Goal: Find specific page/section: Find specific page/section

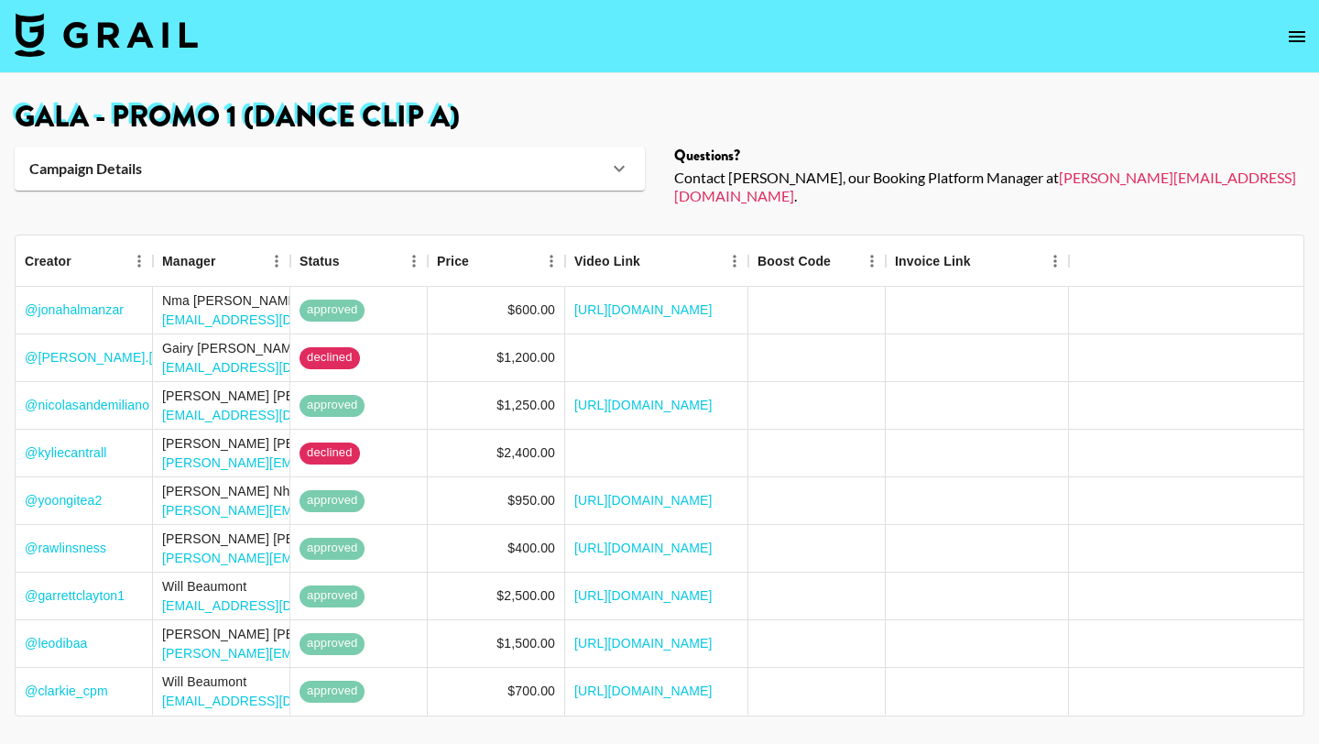
click at [147, 18] on img at bounding box center [106, 35] width 183 height 44
select select "Song"
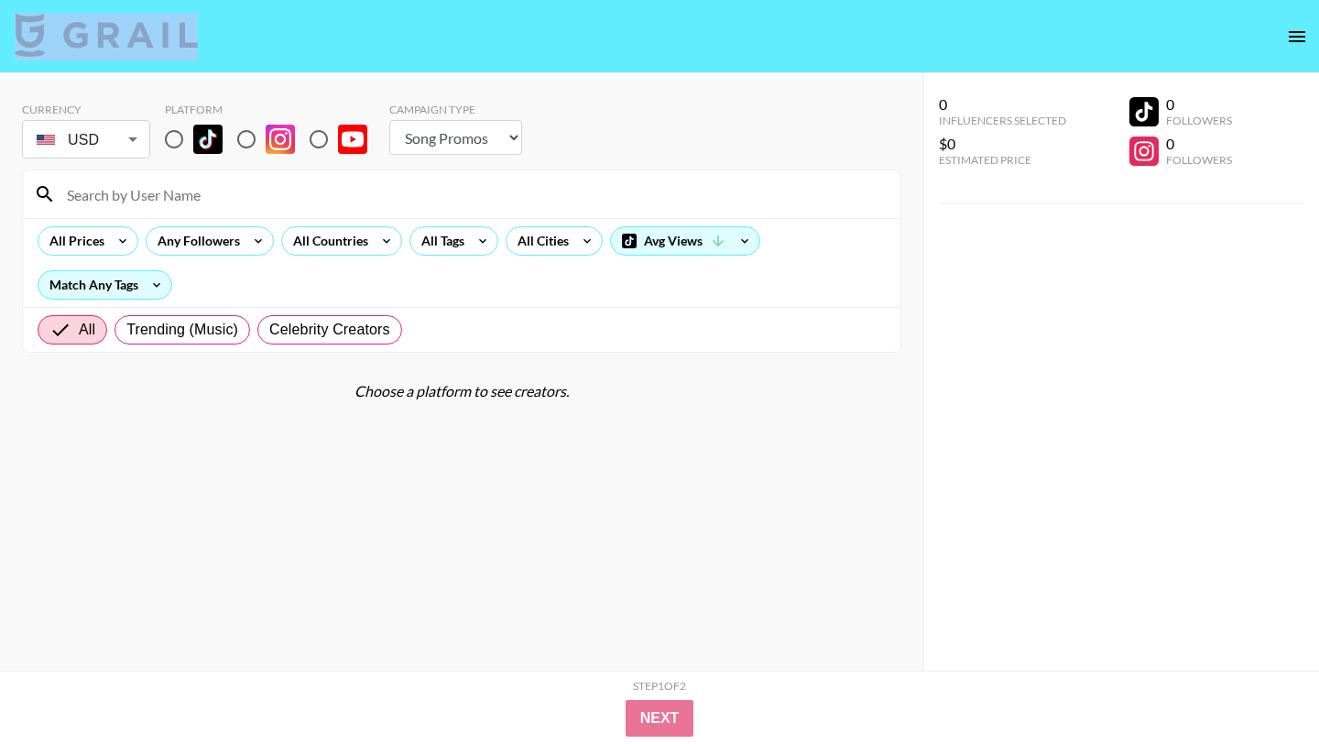
click at [213, 202] on input at bounding box center [473, 194] width 834 height 29
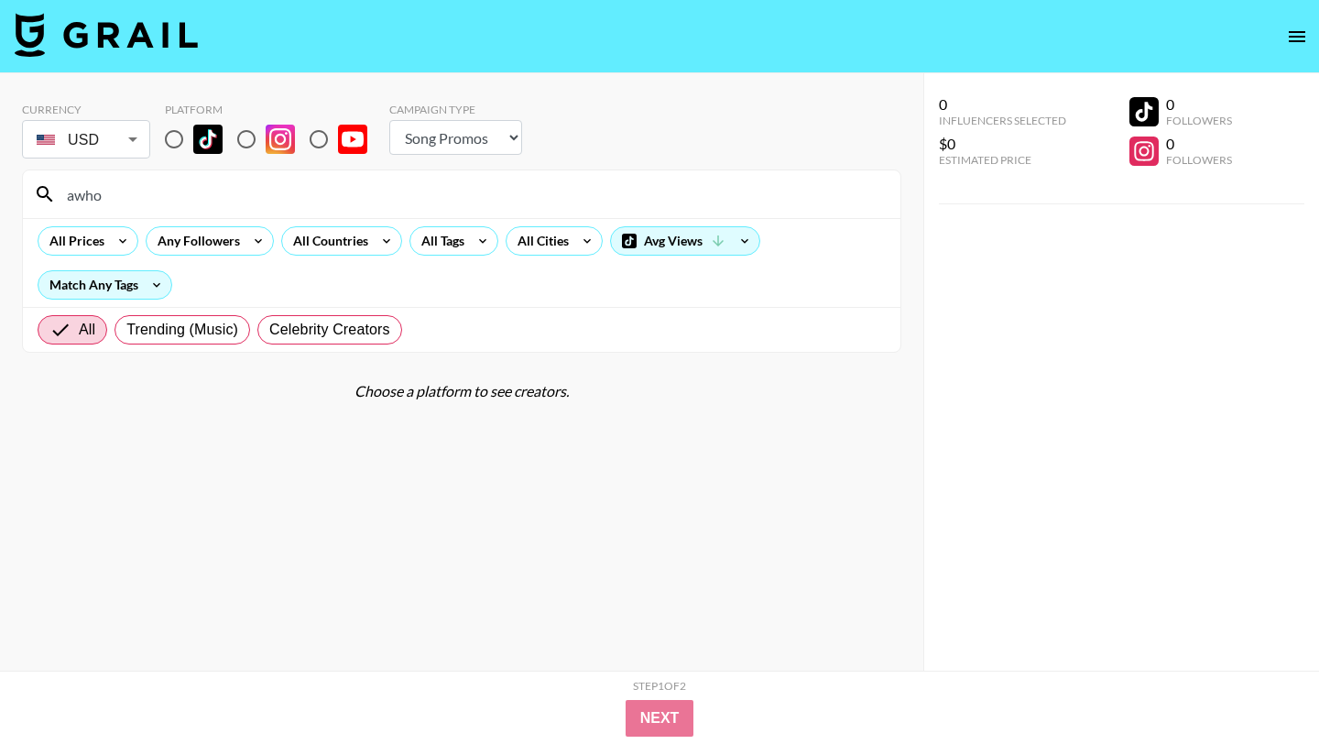
type input "awho"
click at [176, 140] on input "radio" at bounding box center [174, 139] width 38 height 38
radio input "true"
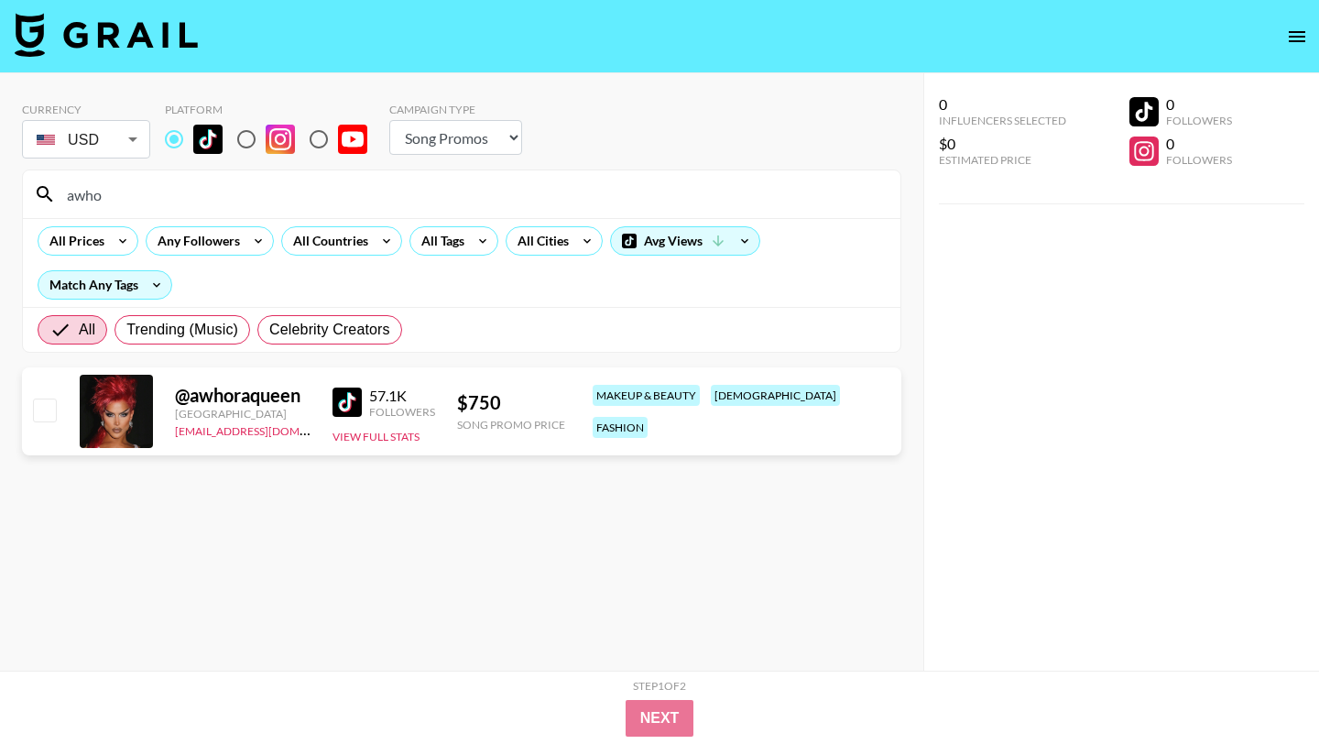
click at [120, 418] on div at bounding box center [116, 411] width 73 height 73
click at [350, 404] on img at bounding box center [346, 401] width 29 height 29
